Goal: Information Seeking & Learning: Learn about a topic

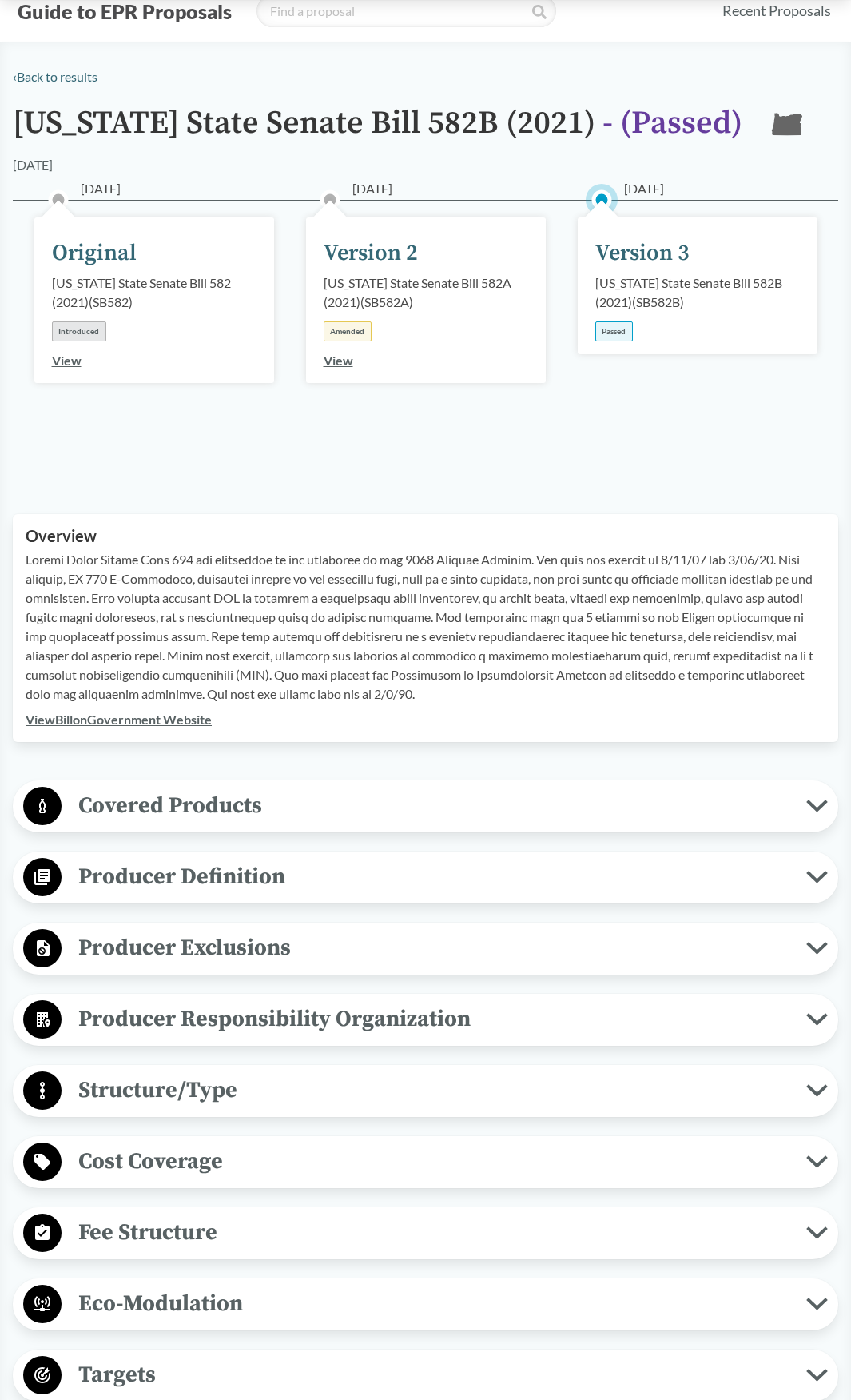
scroll to position [80, 0]
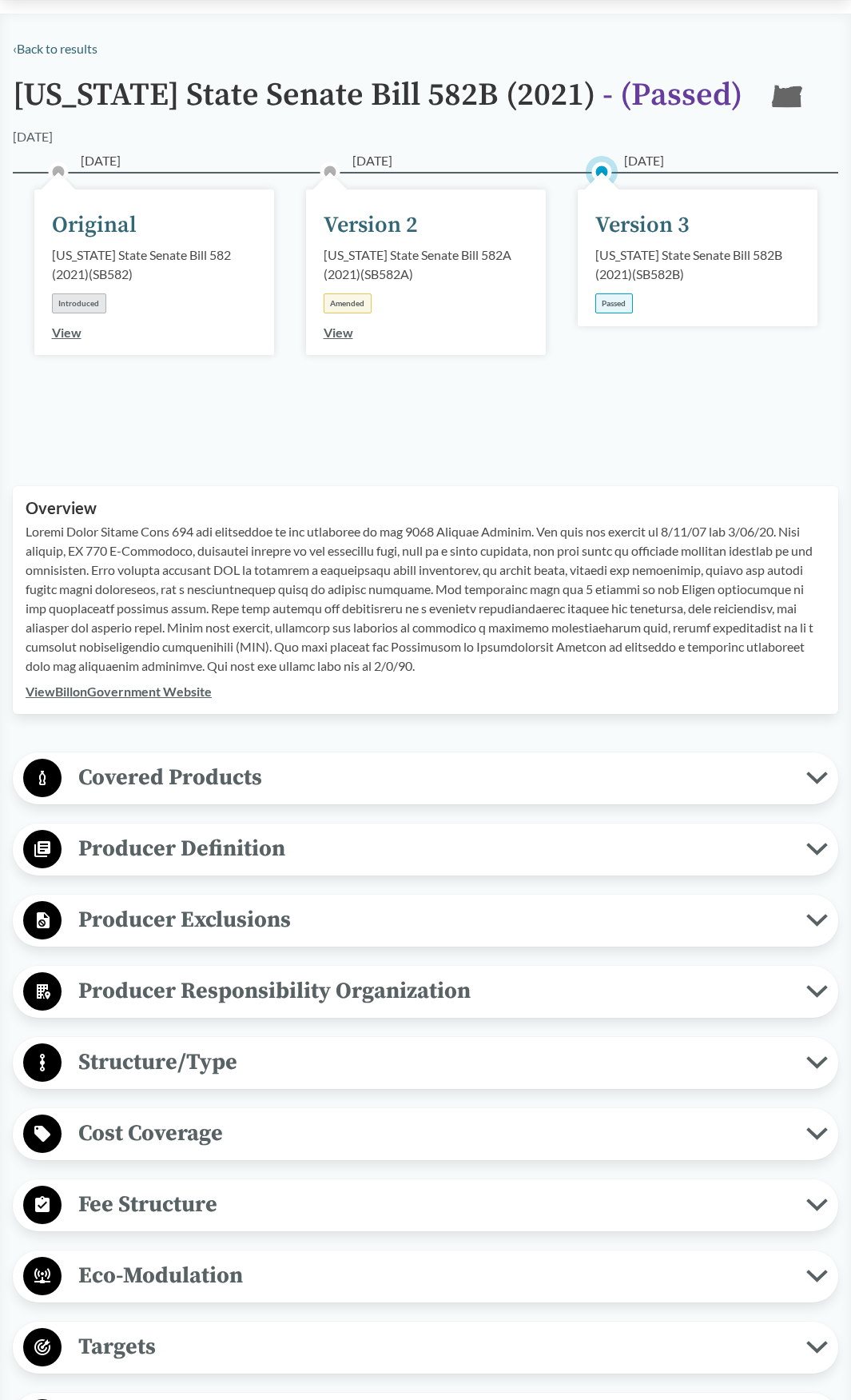
click at [108, 778] on span "Covered Products" at bounding box center [433, 777] width 745 height 36
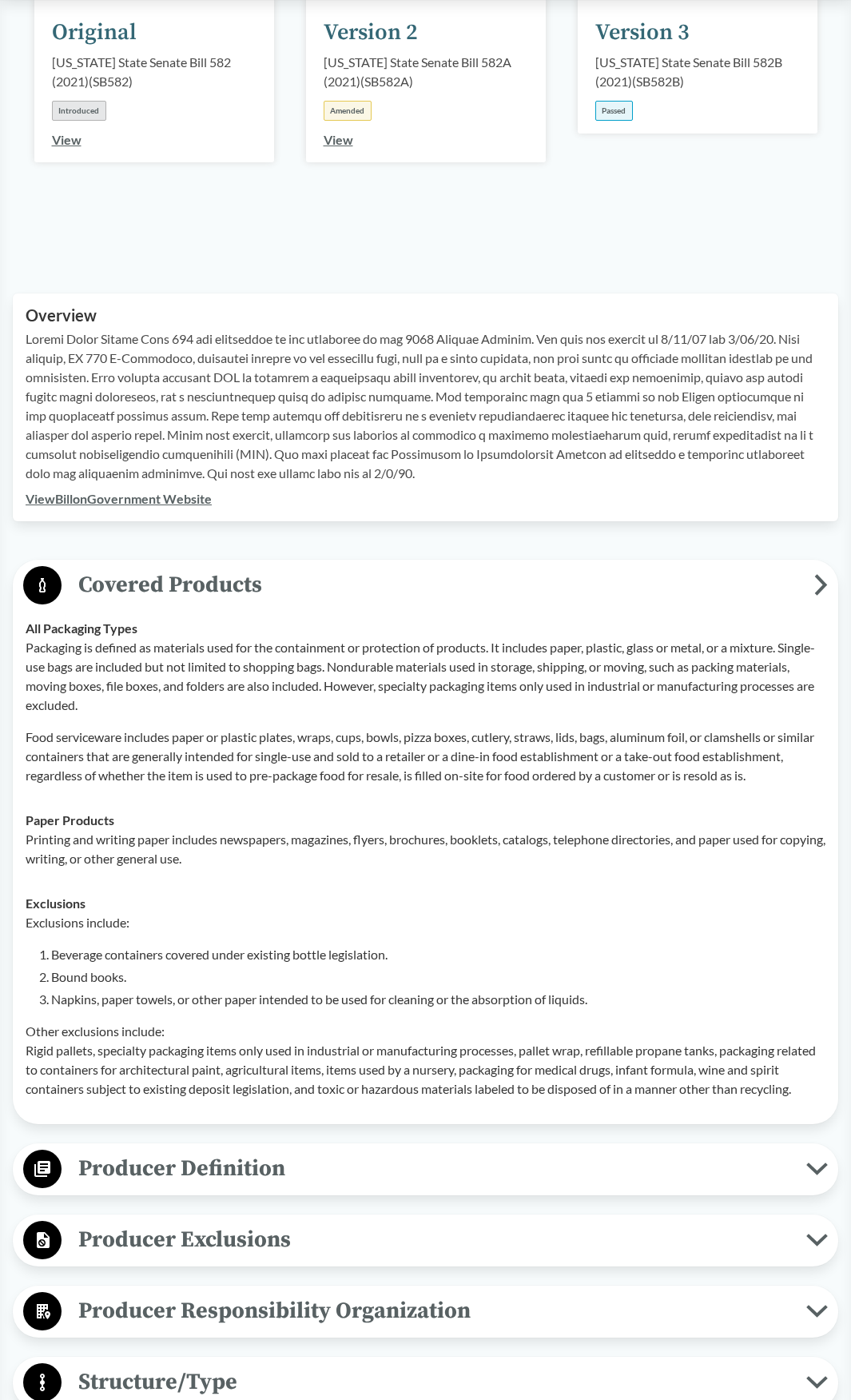
scroll to position [320, 0]
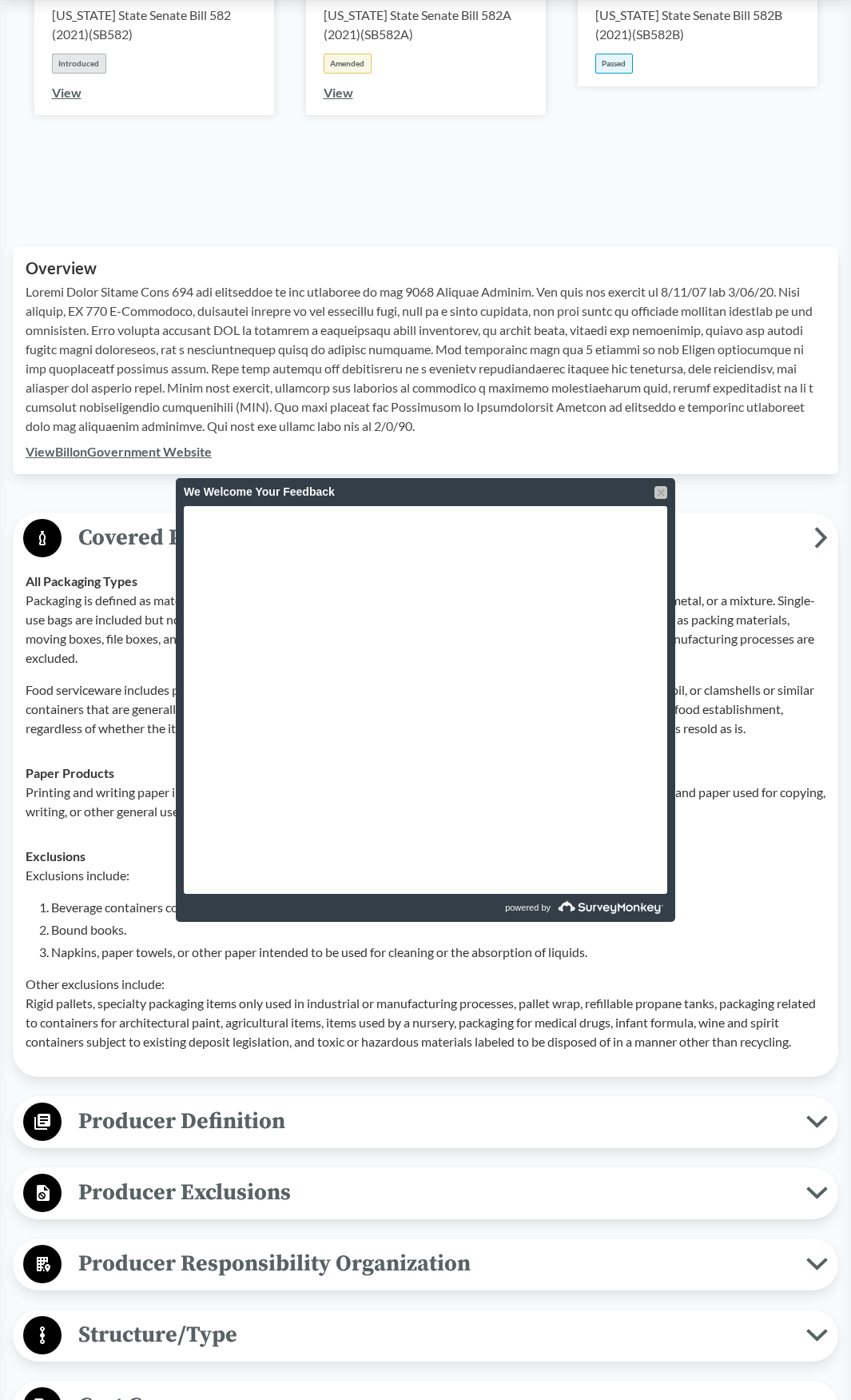
click at [661, 489] on div at bounding box center [660, 492] width 13 height 13
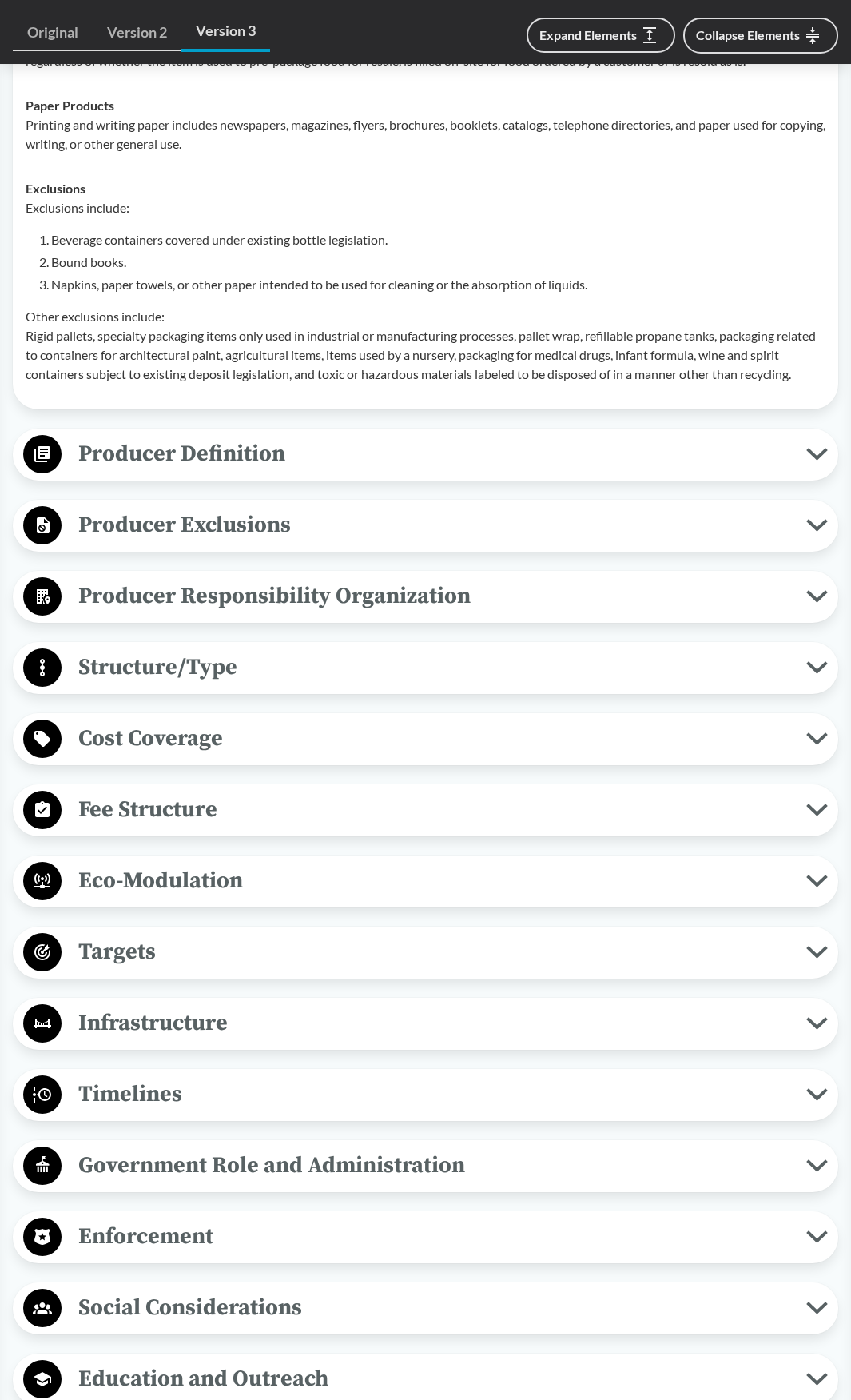
scroll to position [960, 0]
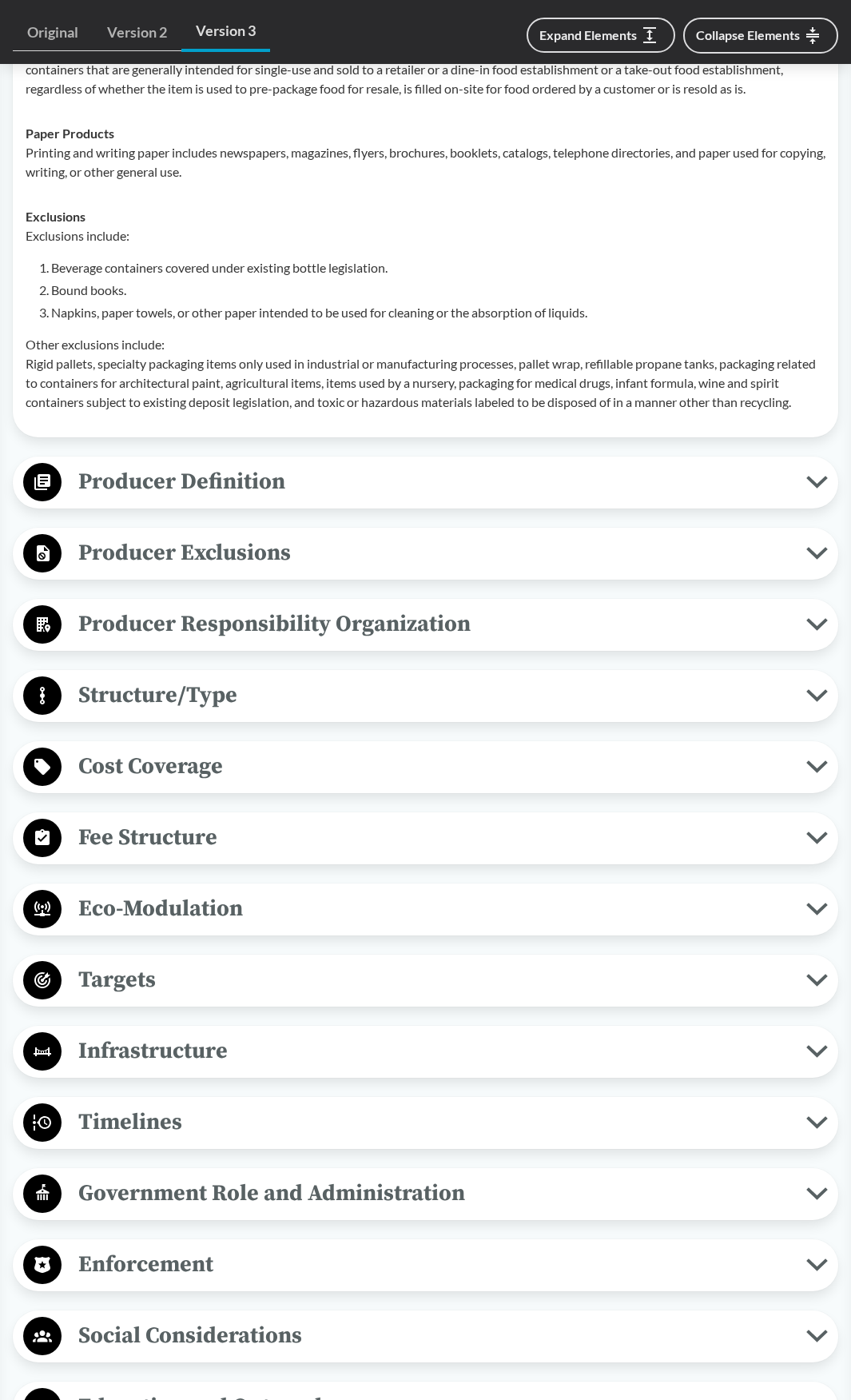
click at [276, 500] on span "Producer Definition" at bounding box center [433, 482] width 745 height 36
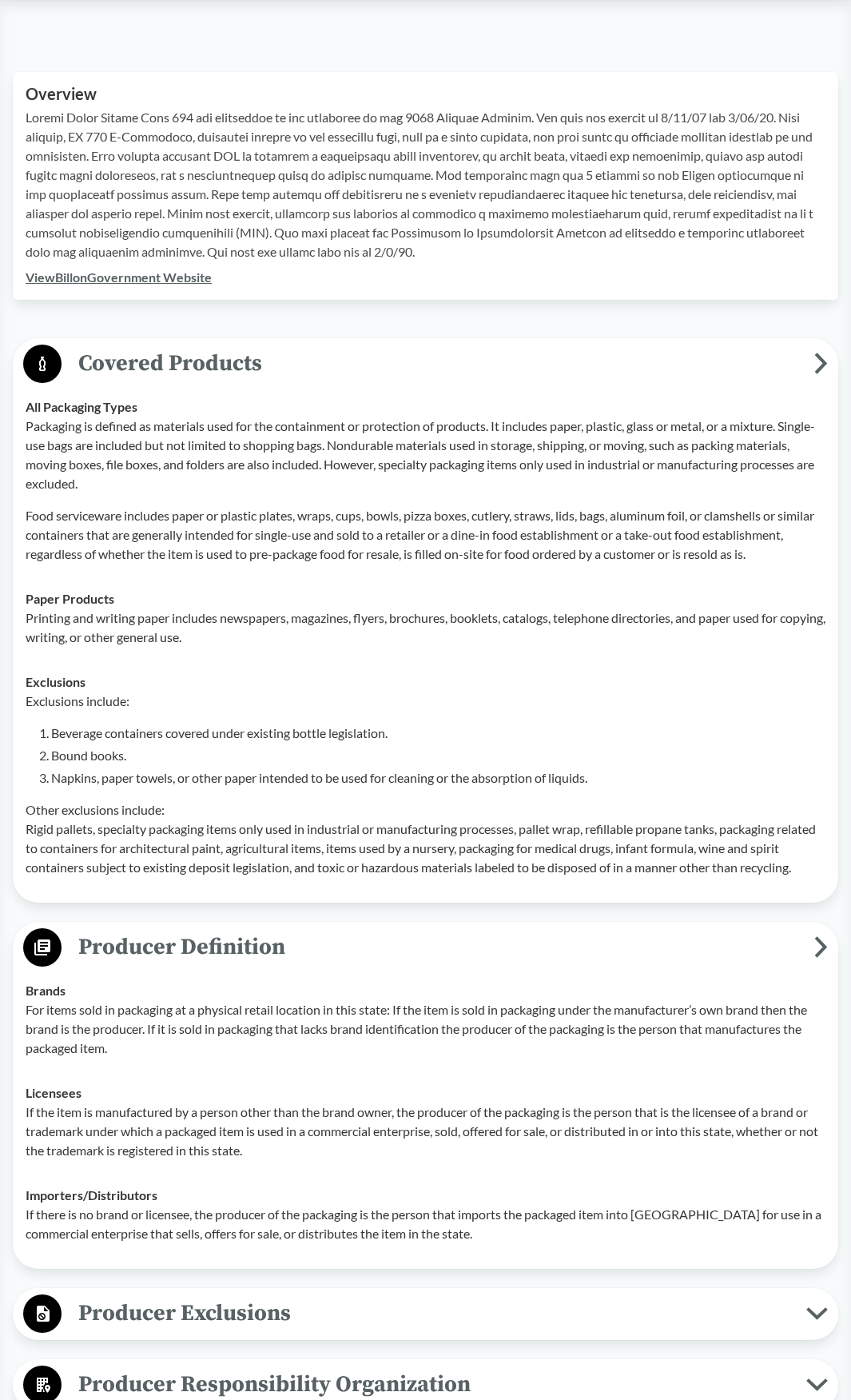
scroll to position [639, 0]
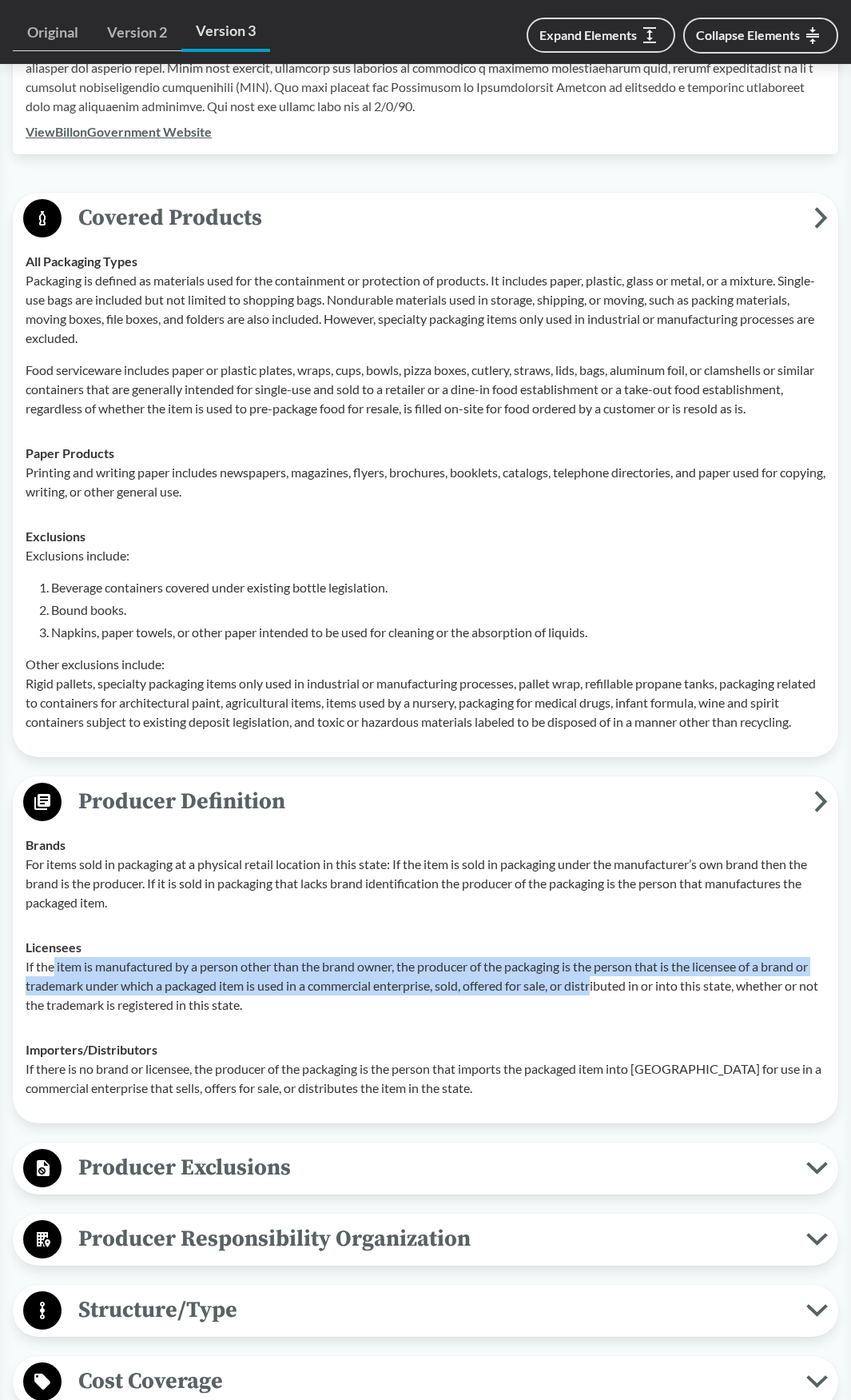
drag, startPoint x: 56, startPoint y: 998, endPoint x: 601, endPoint y: 1016, distance: 545.3
click at [601, 1014] on p "If the item is manufactured by a person other than the brand owner, the produce…" at bounding box center [425, 986] width 800 height 57
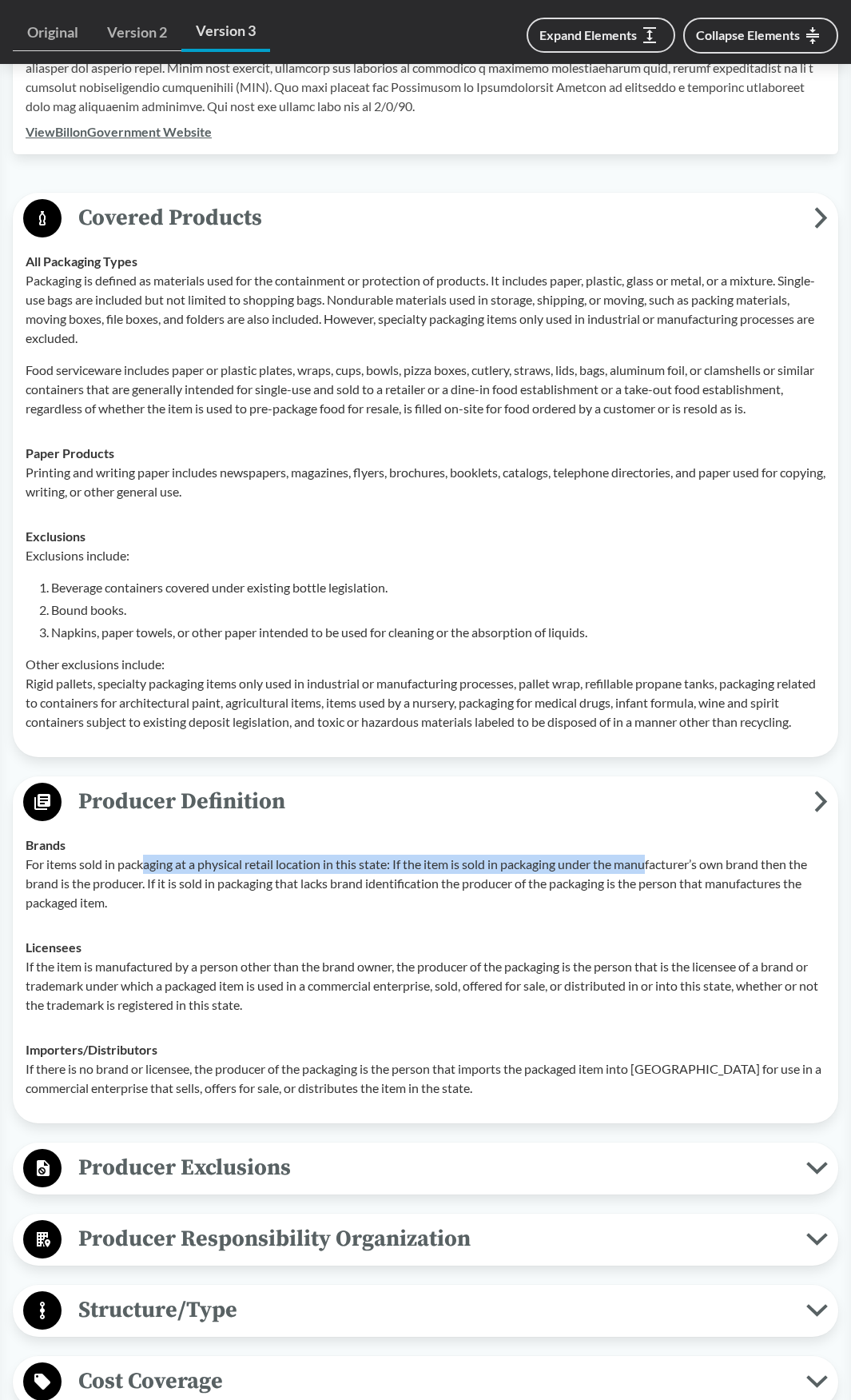
drag, startPoint x: 145, startPoint y: 903, endPoint x: 649, endPoint y: 900, distance: 504.0
click at [649, 900] on p "For items sold in packaging at a physical retail location in this state: If the…" at bounding box center [425, 883] width 800 height 57
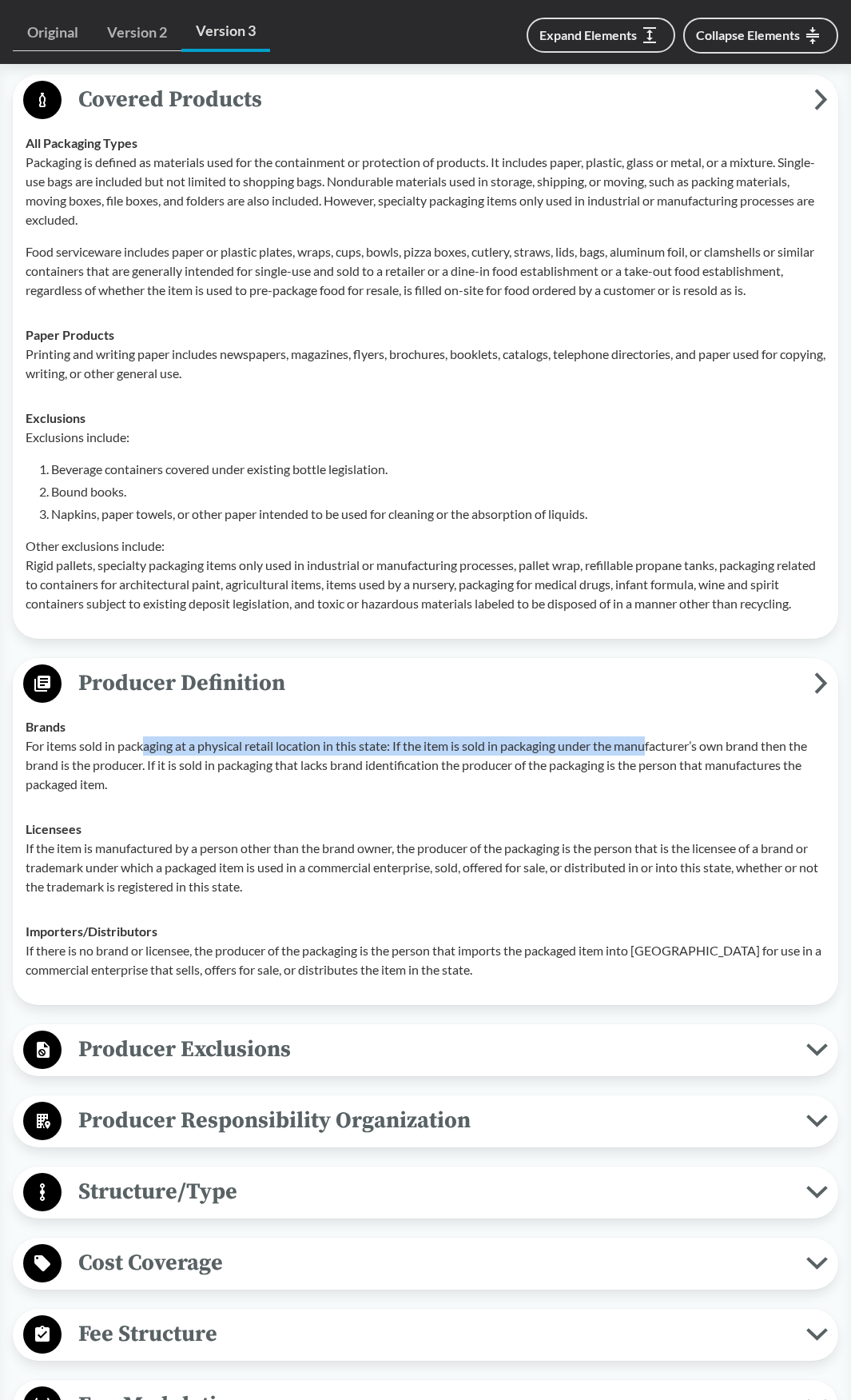
scroll to position [799, 0]
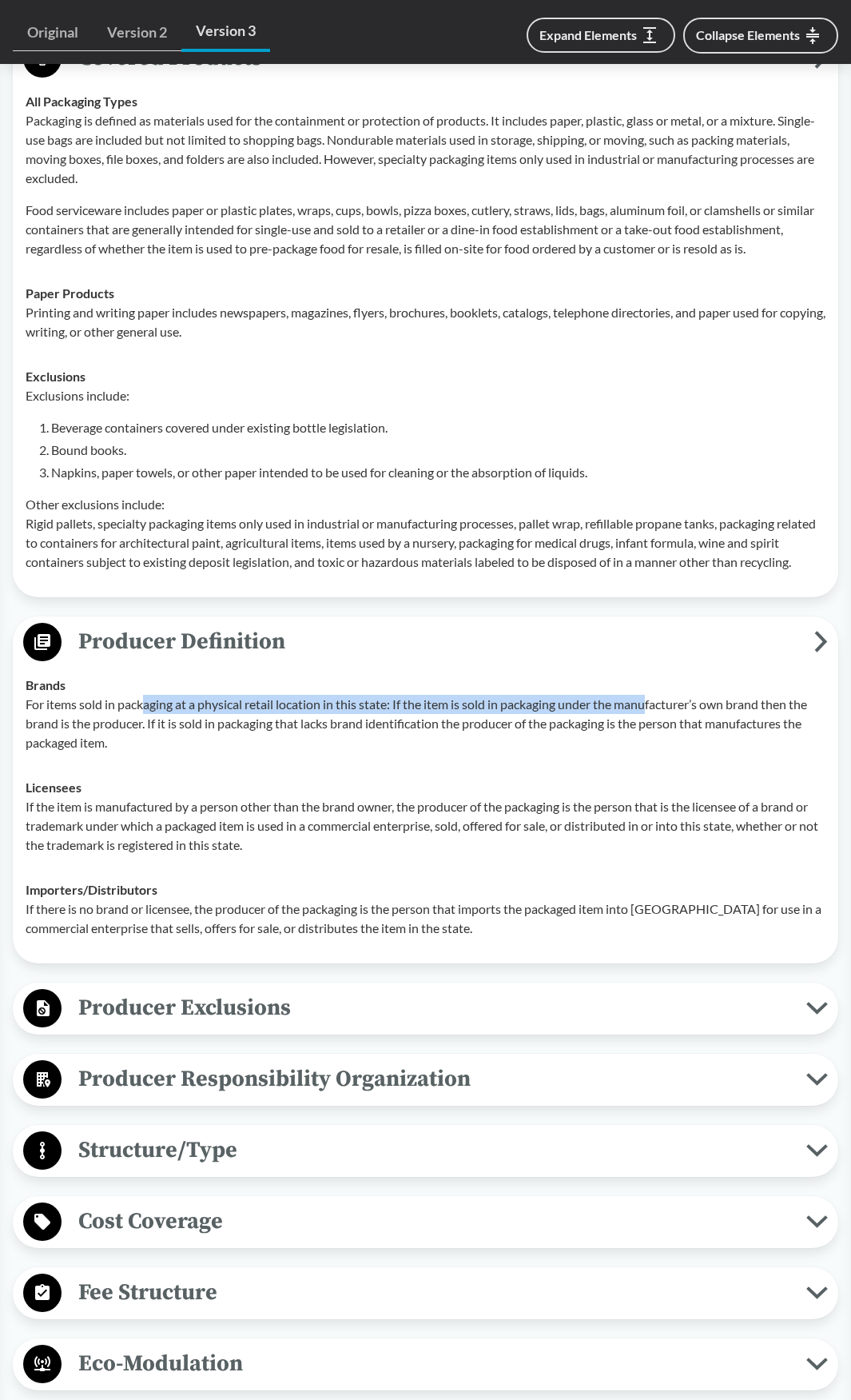
click at [599, 1026] on span "Producer Exclusions" at bounding box center [433, 1008] width 745 height 36
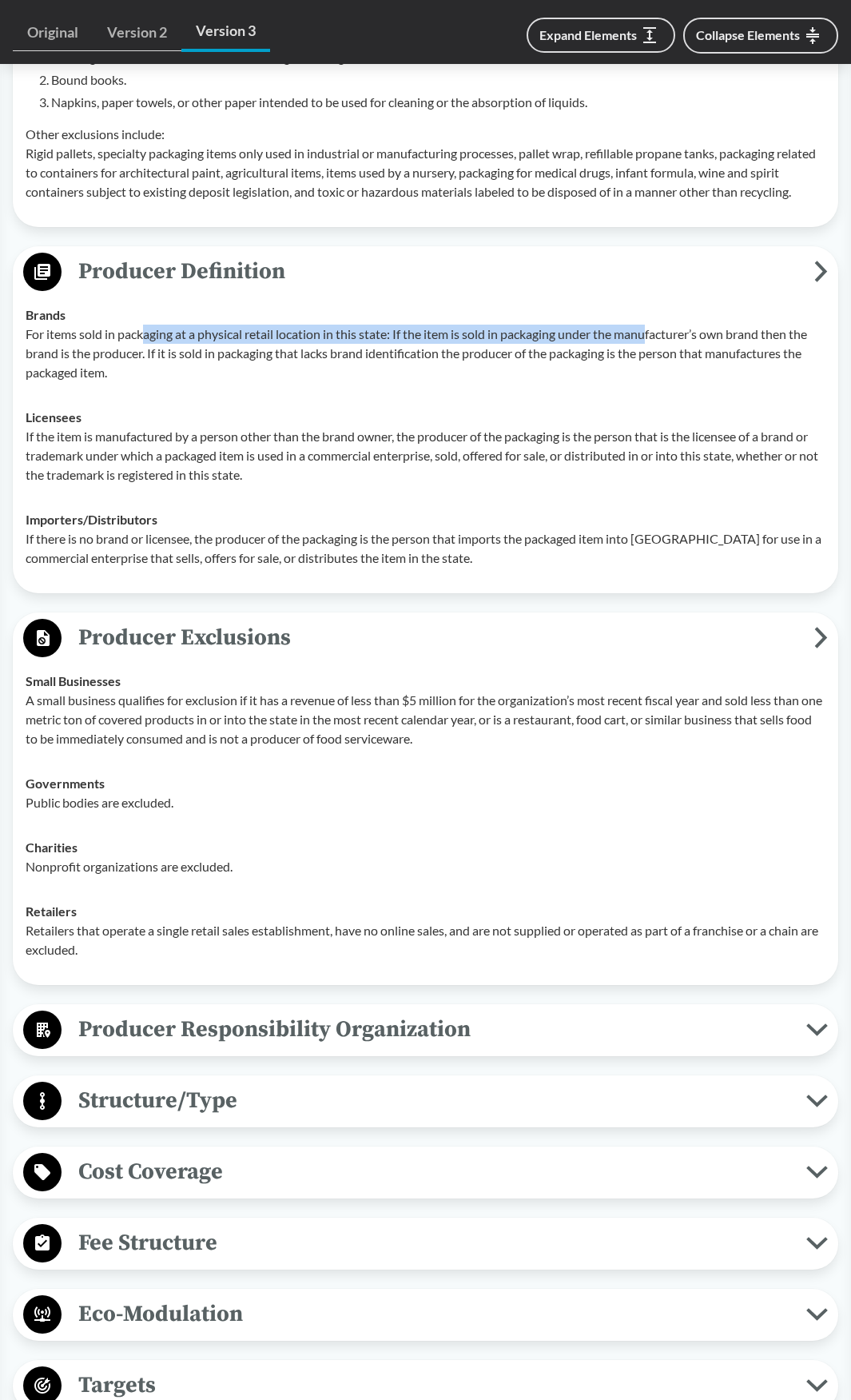
scroll to position [1199, 0]
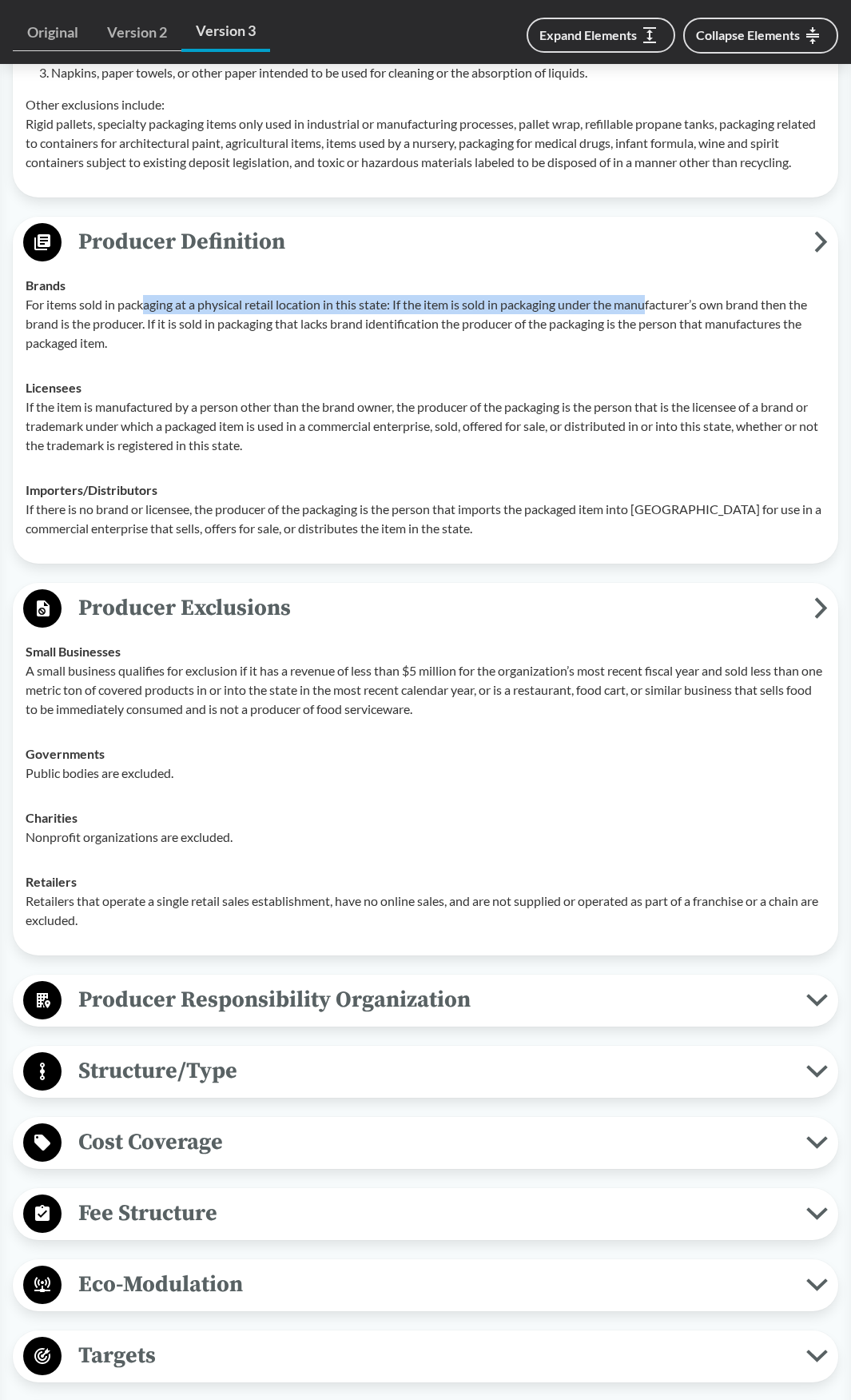
click at [210, 1018] on span "Producer Responsibility Organization" at bounding box center [433, 999] width 745 height 36
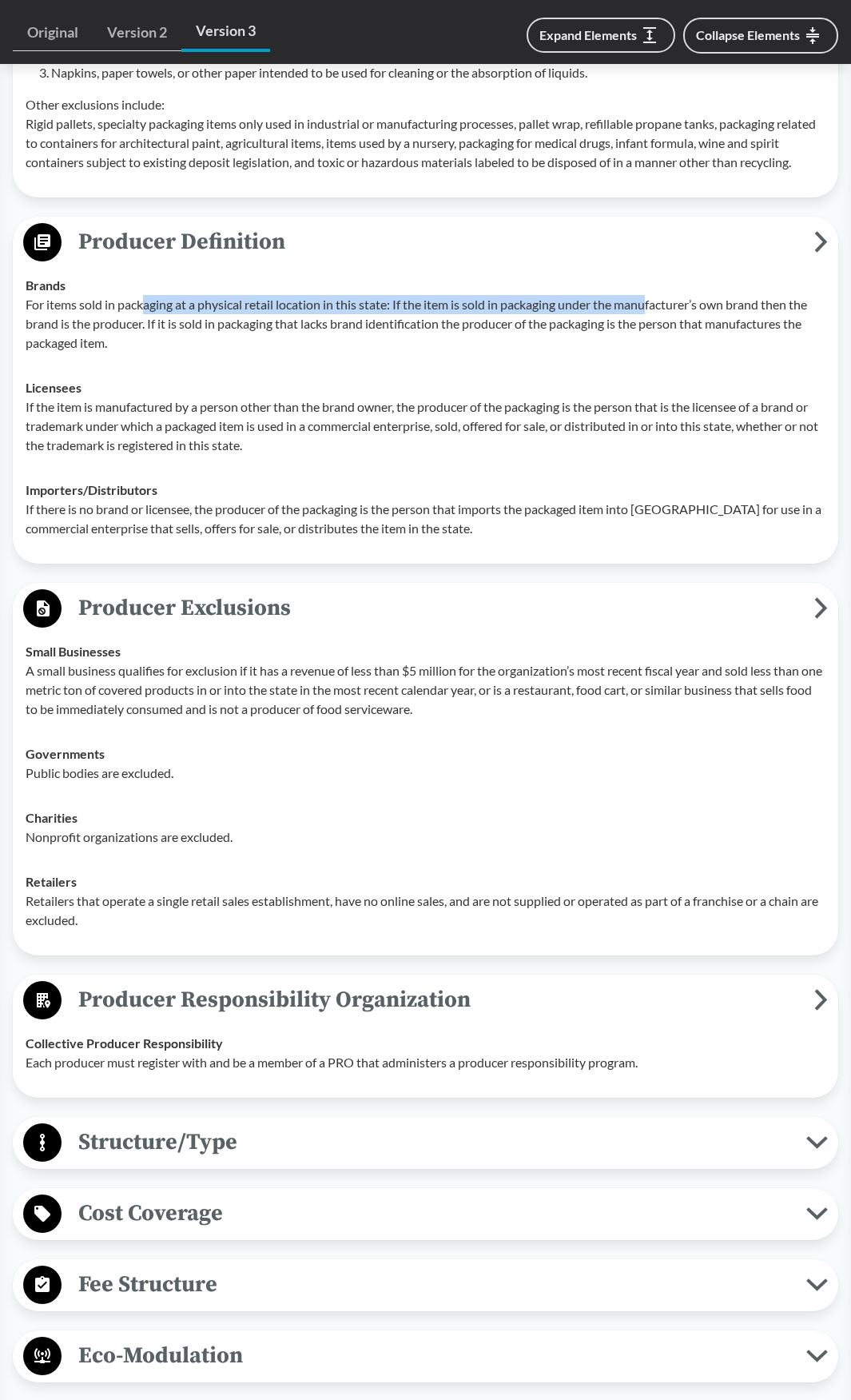
click at [218, 1160] on span "Structure/Type" at bounding box center [433, 1142] width 745 height 36
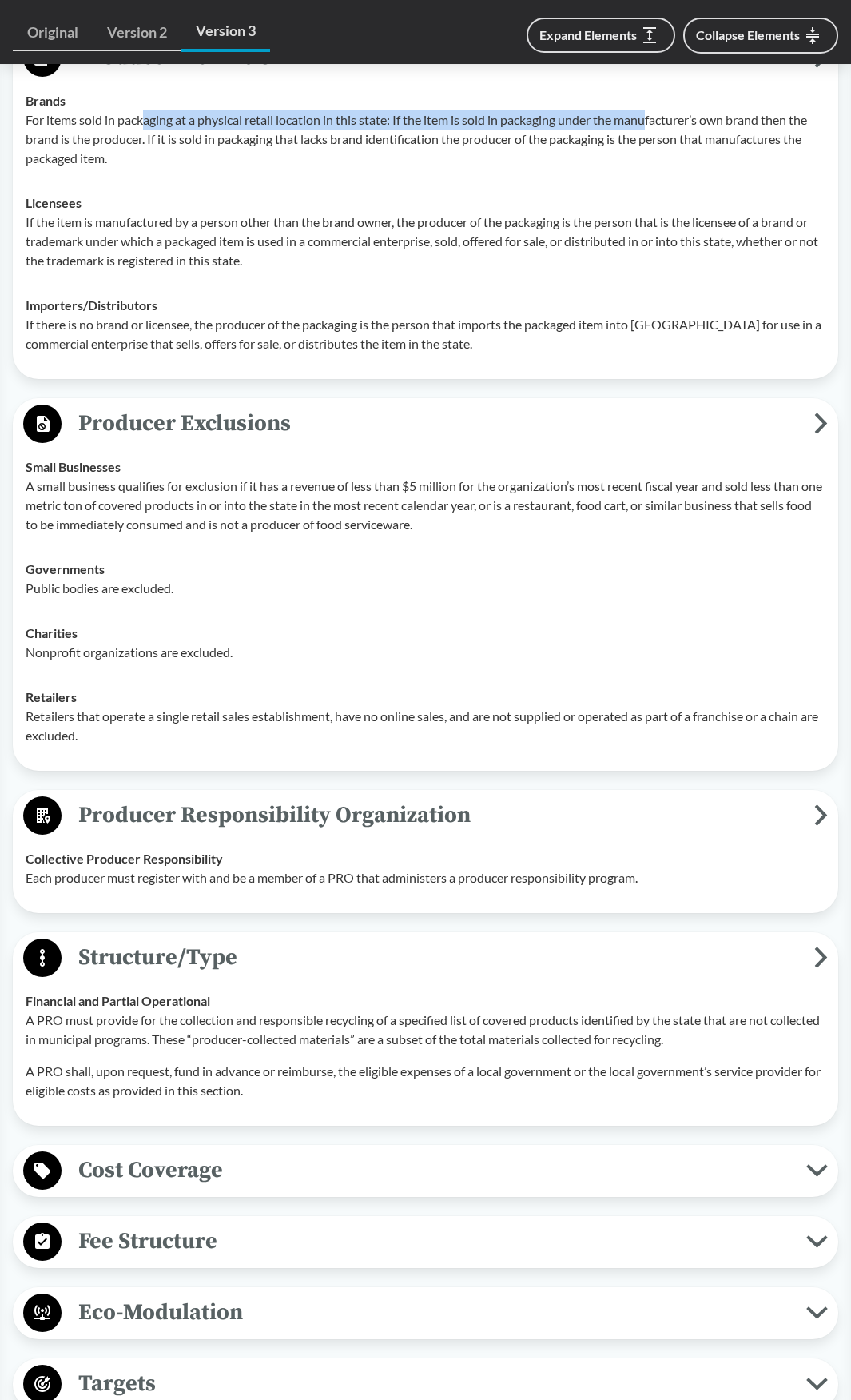
scroll to position [1439, 0]
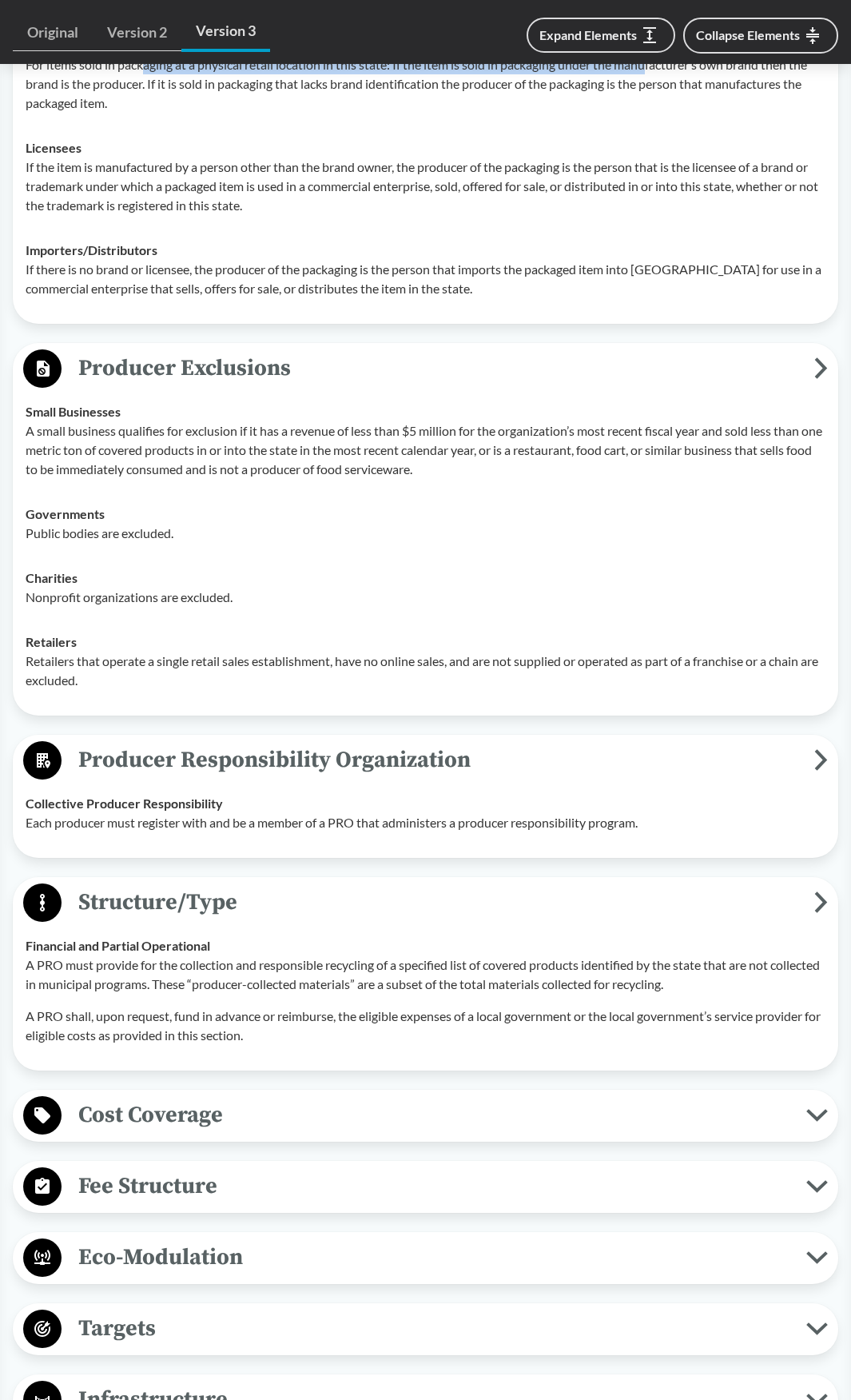
click at [167, 1133] on span "Cost Coverage" at bounding box center [433, 1114] width 745 height 36
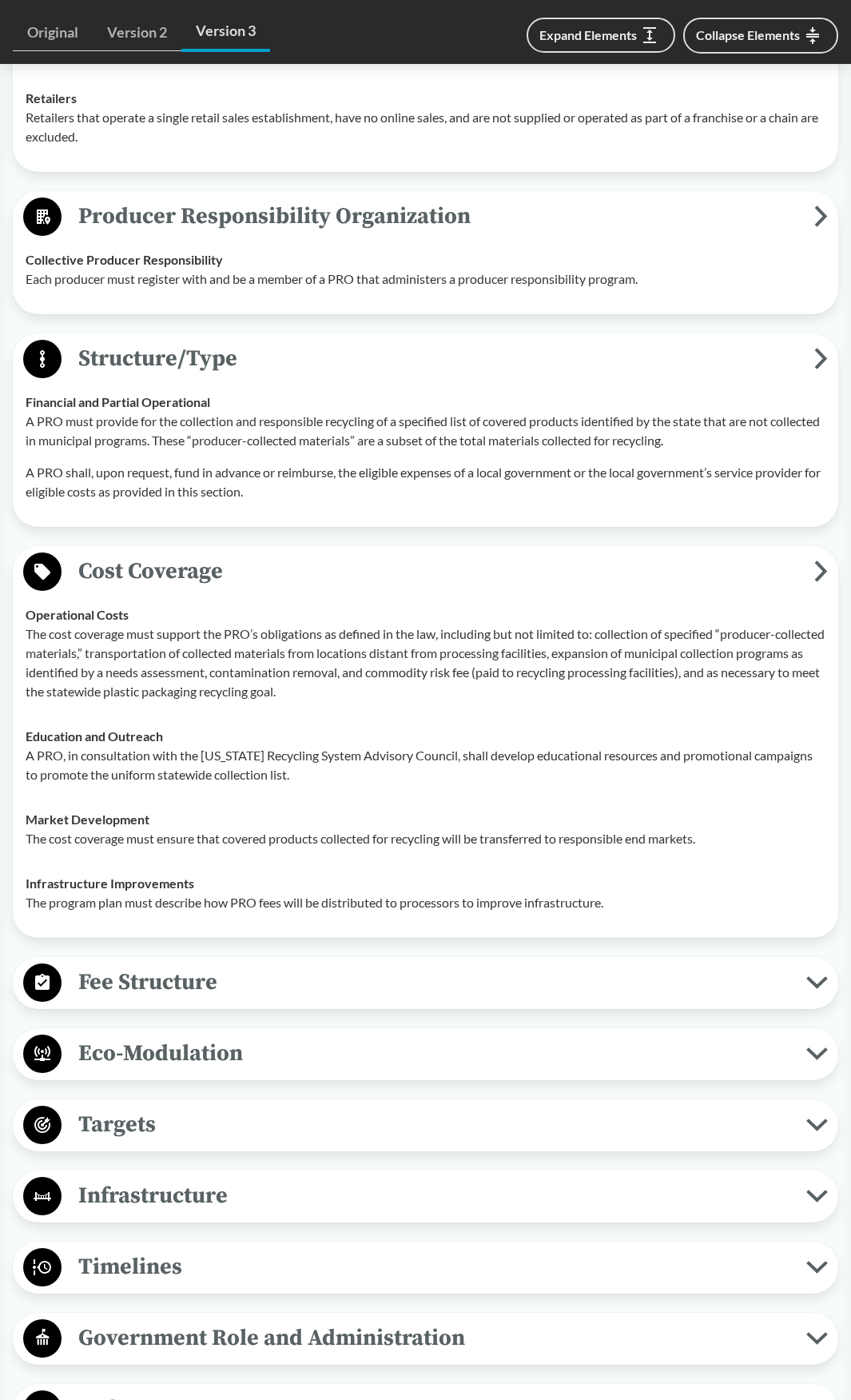
scroll to position [1998, 0]
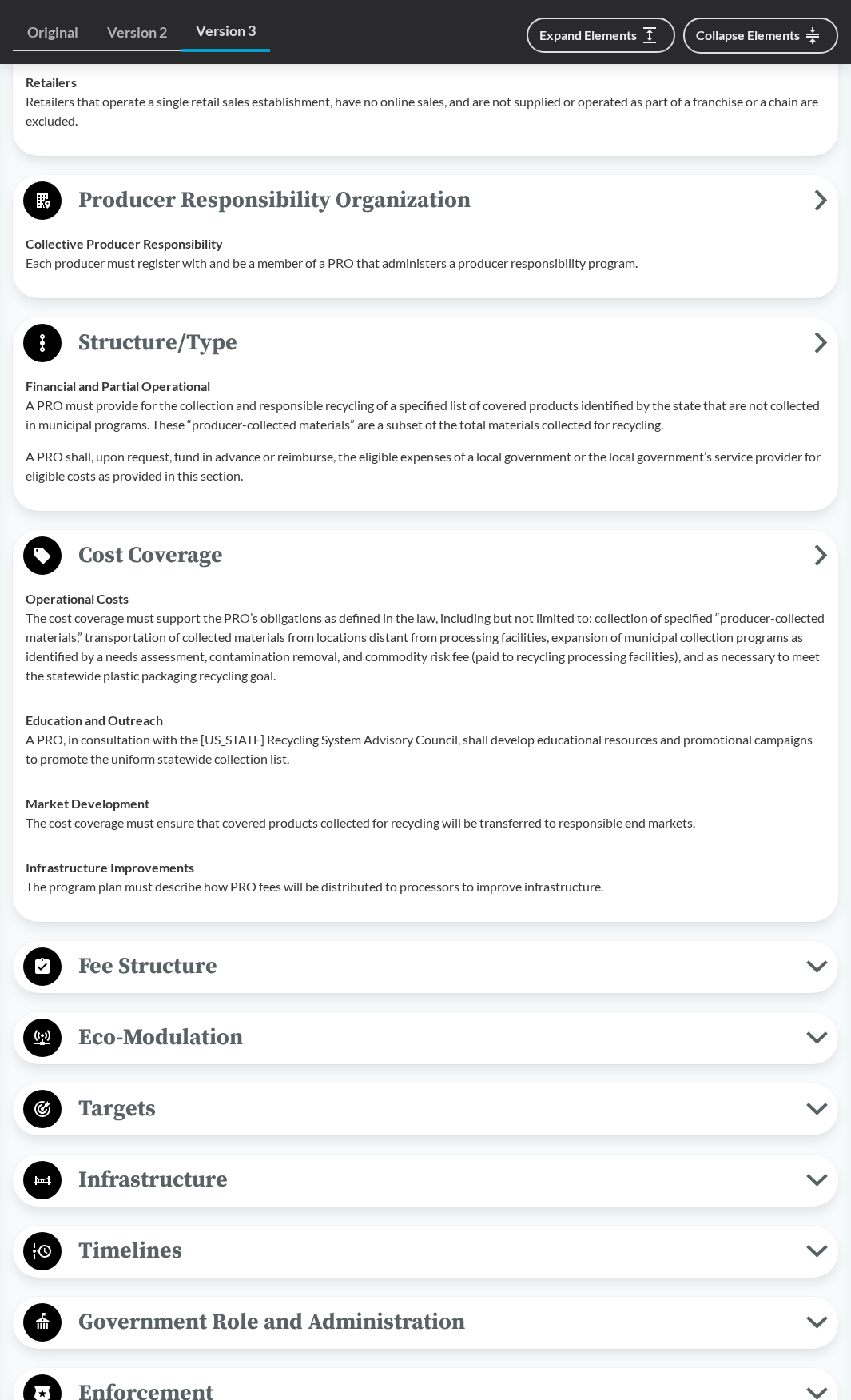
click at [163, 984] on span "Fee Structure" at bounding box center [433, 966] width 745 height 36
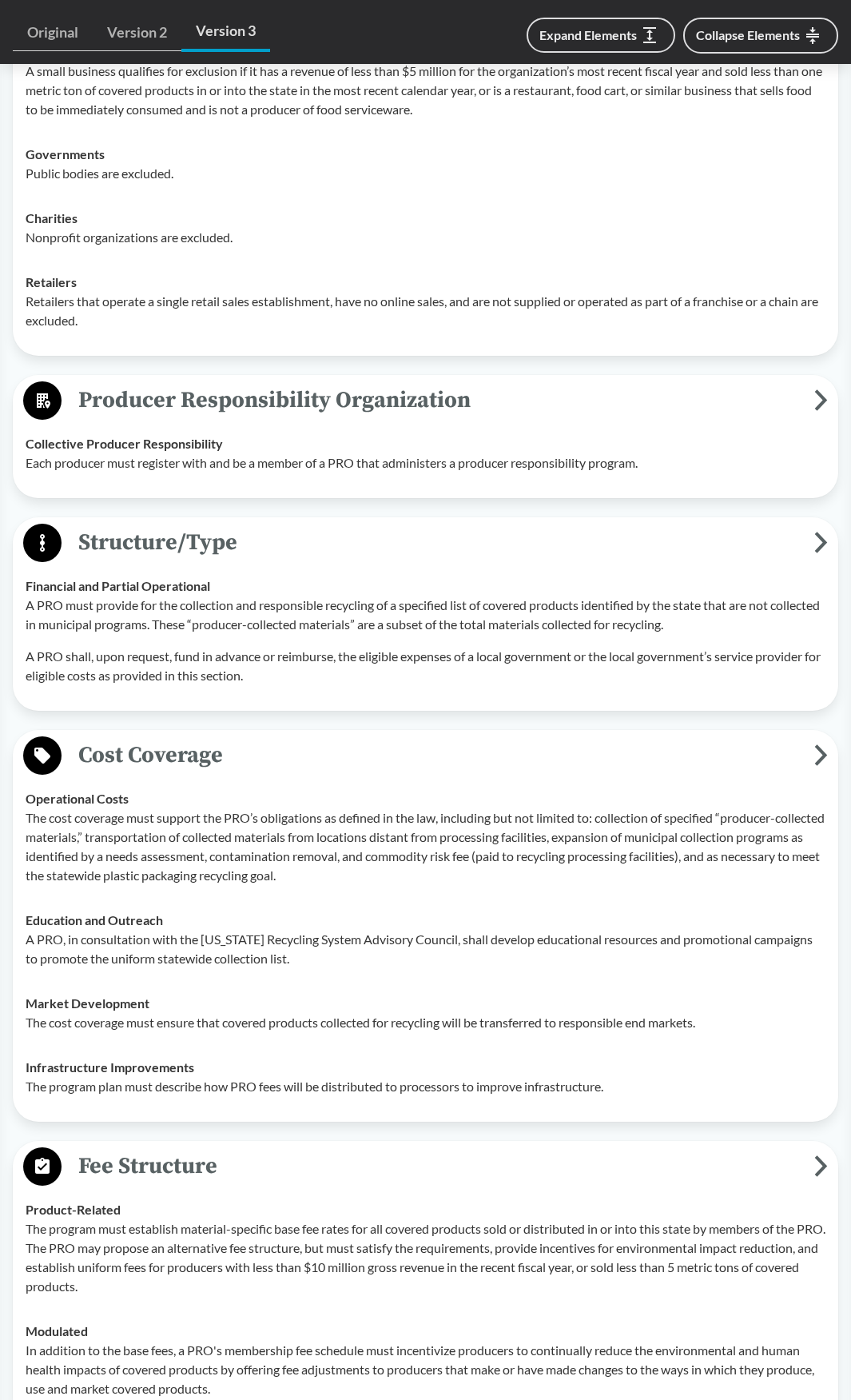
scroll to position [1679, 0]
